Goal: Task Accomplishment & Management: Use online tool/utility

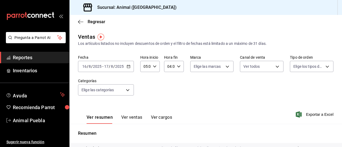
click at [43, 56] on span "Reportes" at bounding box center [39, 57] width 52 height 7
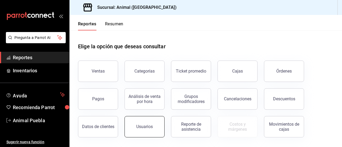
click at [144, 124] on button "Usuarios" at bounding box center [144, 126] width 40 height 21
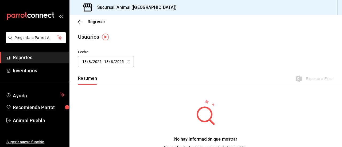
click at [128, 60] on icon "button" at bounding box center [129, 62] width 4 height 4
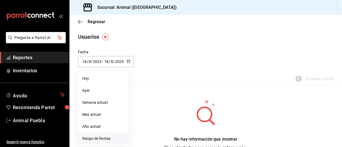
click at [90, 138] on li "Rango de fechas" at bounding box center [103, 139] width 50 height 12
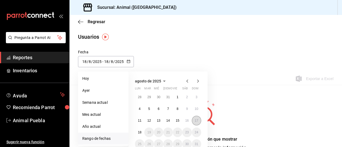
click at [196, 120] on abbr "17" at bounding box center [196, 121] width 3 height 4
click at [136, 132] on button "18" at bounding box center [139, 133] width 9 height 10
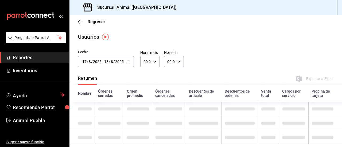
type input "[DATE]"
type input "17"
click at [154, 62] on icon "button" at bounding box center [155, 62] width 4 height 4
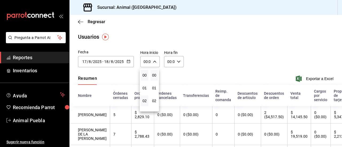
click at [145, 98] on button "02" at bounding box center [144, 101] width 7 height 11
type input "02:00"
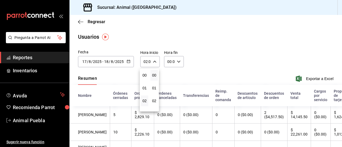
click at [232, 58] on div at bounding box center [171, 73] width 342 height 147
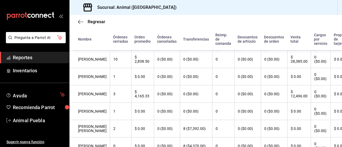
scroll to position [127, 0]
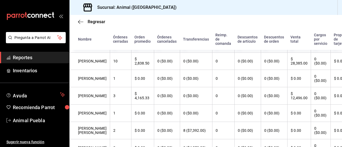
click at [214, 47] on th "Reimp. de comanda" at bounding box center [223, 39] width 22 height 21
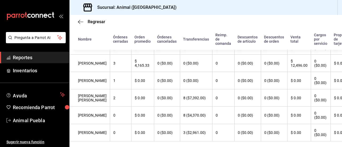
scroll to position [159, 0]
click at [212, 39] on th "Reimp. de comanda" at bounding box center [223, 39] width 22 height 21
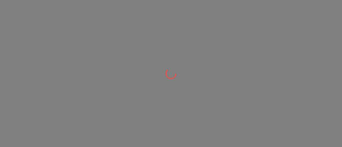
click at [51, 89] on div at bounding box center [171, 73] width 342 height 147
click at [194, 30] on div at bounding box center [171, 73] width 342 height 147
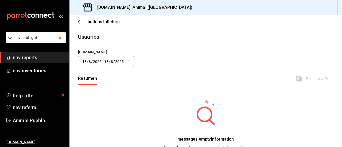
type input "[DATE]"
type input "17"
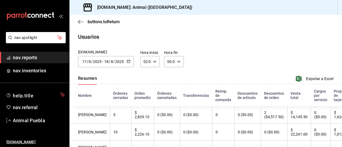
scroll to position [66, 0]
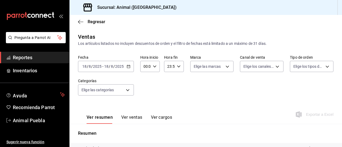
click at [38, 56] on span "Reportes" at bounding box center [39, 57] width 52 height 7
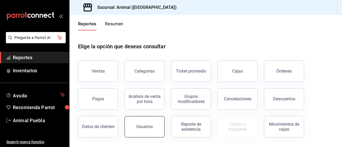
click at [137, 118] on button "Usuarios" at bounding box center [144, 126] width 40 height 21
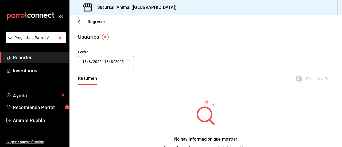
click at [130, 60] on div "2025-08-18 18 / 8 / 2025 - 2025-08-18 18 / 8 / 2025" at bounding box center [106, 61] width 56 height 11
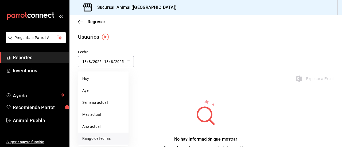
click at [94, 140] on li "Rango de fechas" at bounding box center [103, 139] width 50 height 12
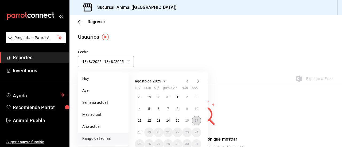
click at [197, 121] on abbr "17" at bounding box center [196, 121] width 3 height 4
click at [141, 129] on button "18" at bounding box center [139, 133] width 9 height 10
type input "[DATE]"
type input "17"
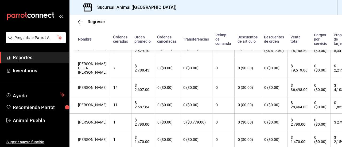
scroll to position [48, 0]
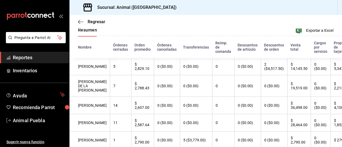
click at [33, 56] on span "Reportes" at bounding box center [39, 57] width 52 height 7
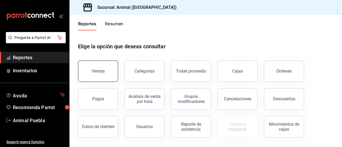
click at [106, 71] on button "Ventas" at bounding box center [98, 71] width 40 height 21
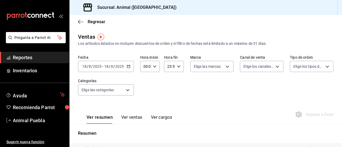
click at [128, 66] on icon "button" at bounding box center [129, 67] width 4 height 4
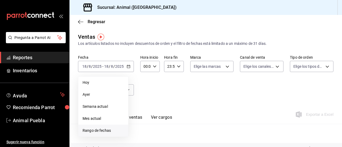
click at [100, 127] on li "Rango de fechas" at bounding box center [103, 131] width 50 height 12
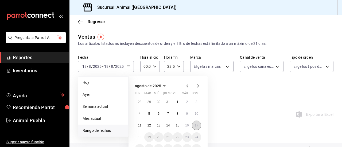
click at [196, 121] on button "17" at bounding box center [196, 126] width 9 height 10
click at [139, 135] on button "18" at bounding box center [139, 137] width 9 height 10
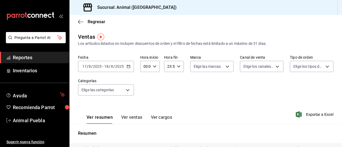
click at [154, 65] on icon "button" at bounding box center [155, 67] width 4 height 4
click at [144, 103] on button "02" at bounding box center [144, 105] width 7 height 11
type input "02:00"
click at [261, 95] on div at bounding box center [171, 73] width 342 height 147
click at [224, 66] on body "Pregunta a Parrot AI Reportes Inventarios Ayuda Recomienda Parrot Animal Puebla…" at bounding box center [171, 73] width 342 height 147
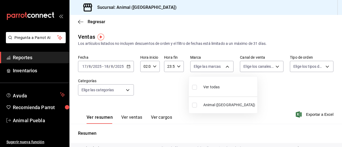
click at [200, 87] on div "Ver todas" at bounding box center [205, 86] width 27 height 11
type input "96838179-8fbb-4073-aae3-1789726318c8"
checkbox input "true"
click at [263, 82] on div at bounding box center [171, 73] width 342 height 147
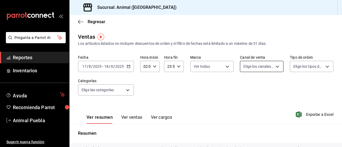
click at [273, 64] on body "Pregunta a Parrot AI Reportes Inventarios Ayuda Recomienda Parrot Animal Puebla…" at bounding box center [171, 73] width 342 height 147
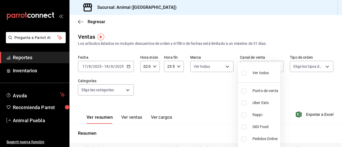
click at [259, 74] on span "Ver todos" at bounding box center [260, 73] width 16 height 6
type input "PARROT,UBER_EATS,RAPPI,DIDI_FOOD,ONLINE"
checkbox input "true"
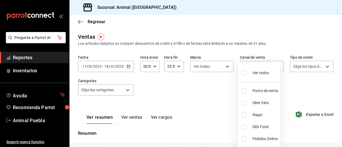
checkbox input "true"
click at [311, 66] on div at bounding box center [171, 73] width 342 height 147
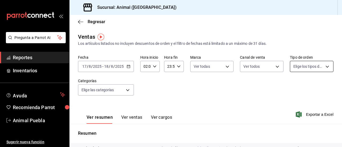
click at [323, 66] on body "Pregunta a Parrot AI Reportes Inventarios Ayuda Recomienda Parrot Animal Puebla…" at bounding box center [171, 73] width 342 height 147
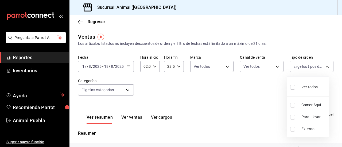
click at [301, 86] on span "Ver todos" at bounding box center [309, 87] width 16 height 6
type input "89cc3392-1a89-49ed-91c4-e66ea58282e1,025cf6ae-25b7-4698-bb98-3d77af74a196,EXTER…"
checkbox input "true"
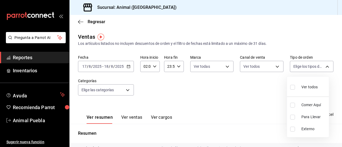
checkbox input "true"
click at [202, 100] on div at bounding box center [171, 73] width 342 height 147
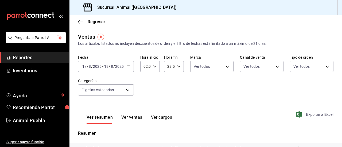
click at [299, 113] on span "Exportar a Excel" at bounding box center [315, 114] width 37 height 6
click at [40, 57] on span "Reportes" at bounding box center [39, 57] width 52 height 7
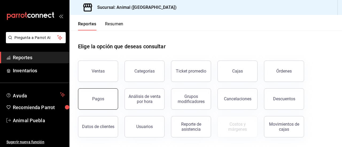
click at [101, 95] on button "Pagos" at bounding box center [98, 98] width 40 height 21
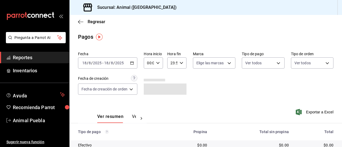
click at [132, 62] on icon "button" at bounding box center [132, 63] width 4 height 4
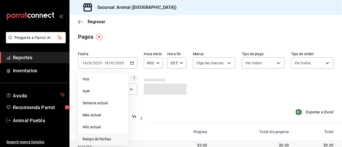
click at [99, 136] on span "Rango de fechas" at bounding box center [102, 139] width 41 height 6
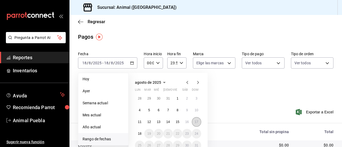
click at [199, 119] on button "17" at bounding box center [196, 122] width 9 height 10
click at [140, 132] on abbr "18" at bounding box center [139, 134] width 3 height 4
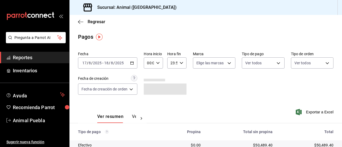
click at [159, 64] on icon "button" at bounding box center [158, 63] width 4 height 4
click at [149, 100] on span "02" at bounding box center [148, 102] width 1 height 4
type input "02:00"
click at [213, 99] on div at bounding box center [171, 73] width 342 height 147
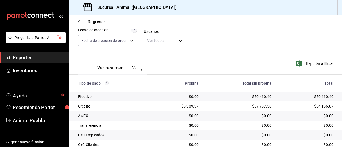
scroll to position [39, 0]
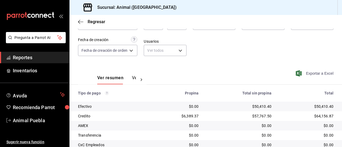
click at [310, 73] on span "Exportar a Excel" at bounding box center [315, 73] width 37 height 6
